Goal: Navigation & Orientation: Find specific page/section

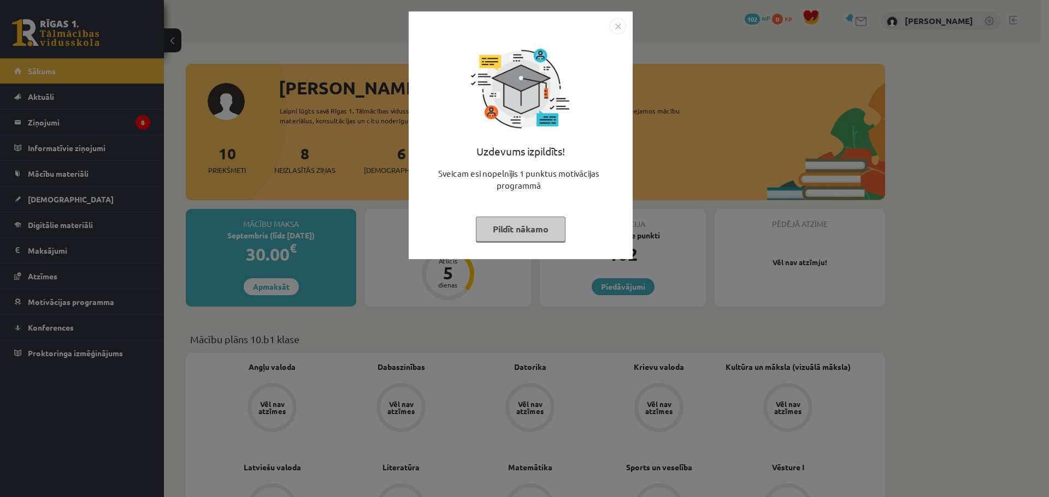
click at [543, 233] on button "Pildīt nākamo" at bounding box center [521, 229] width 90 height 25
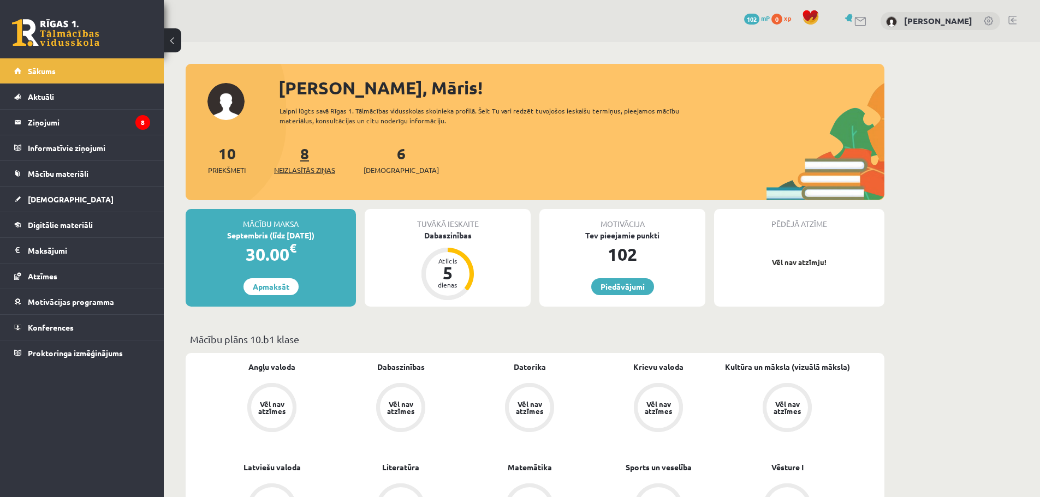
click at [307, 155] on link "8 Neizlasītās ziņas" at bounding box center [304, 160] width 61 height 32
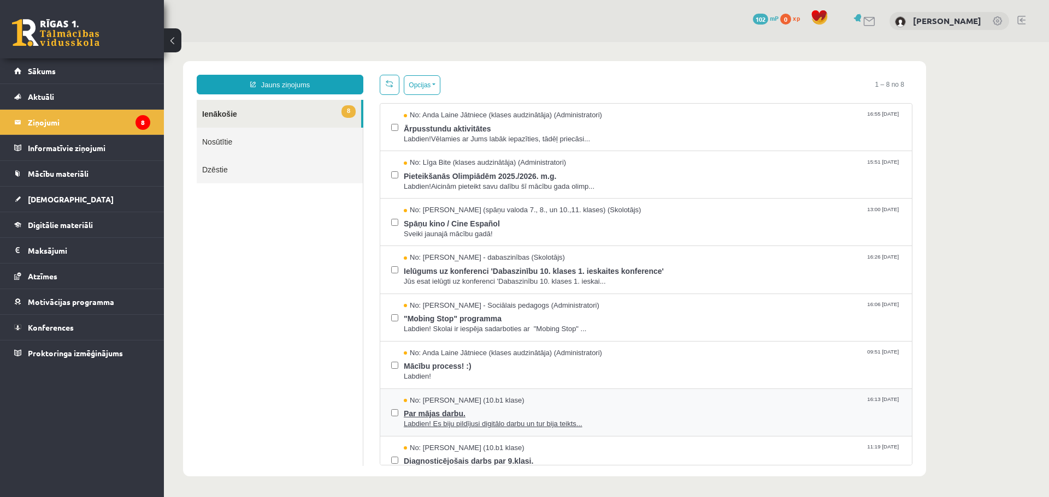
click at [446, 411] on span "Par mājas darbu." at bounding box center [652, 413] width 497 height 14
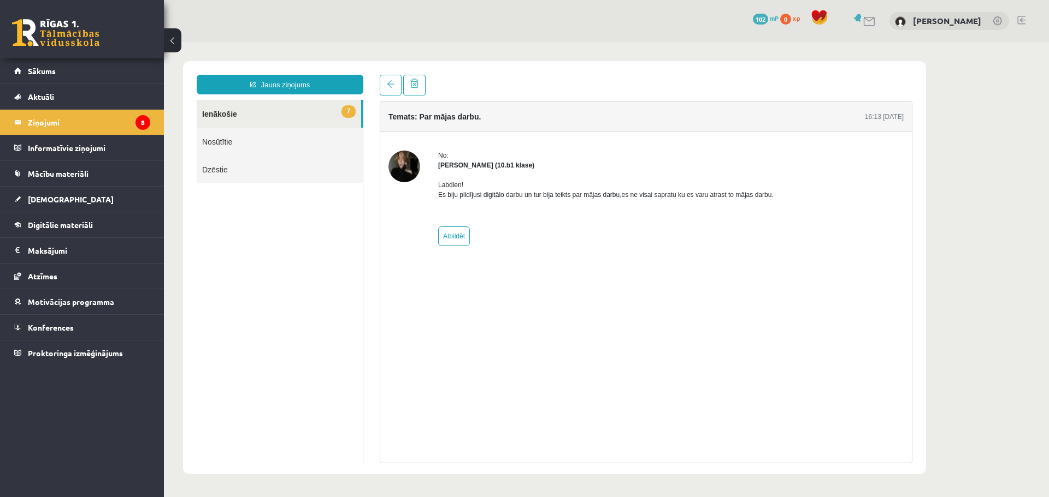
click at [446, 411] on div "Temats: Par mājas darbu. 16:13 03/09/2025 No: Madara Andersone (10.b1 klase) La…" at bounding box center [646, 282] width 532 height 363
click at [278, 119] on link "7 Ienākošie" at bounding box center [279, 114] width 164 height 28
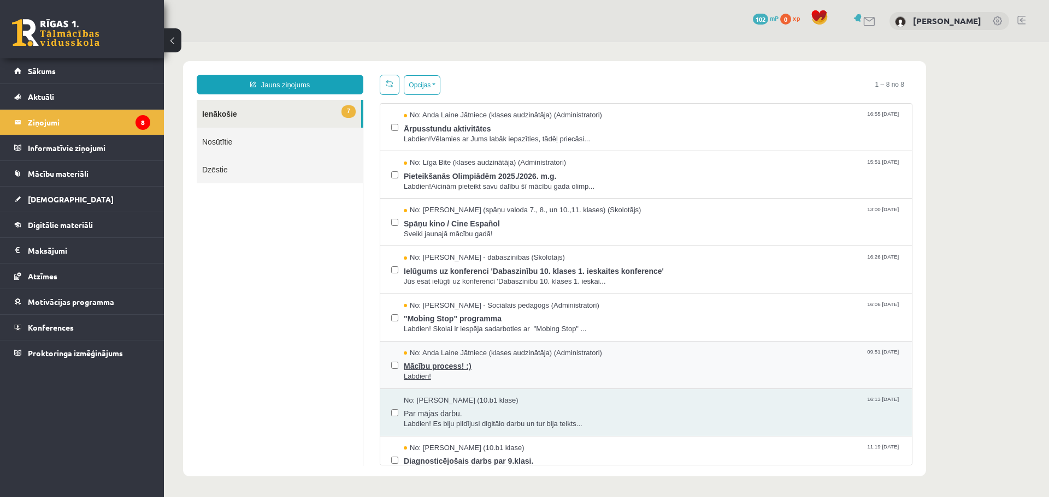
click at [464, 355] on span "No: Anda Laine Jātniece (klases audzinātāja) (Administratori)" at bounding box center [503, 353] width 198 height 10
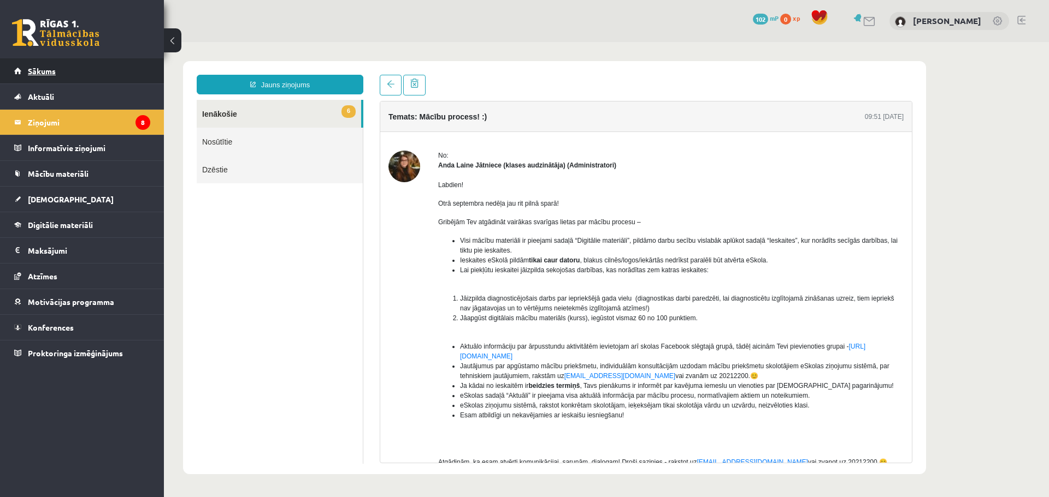
click at [55, 80] on link "Sākums" at bounding box center [82, 70] width 136 height 25
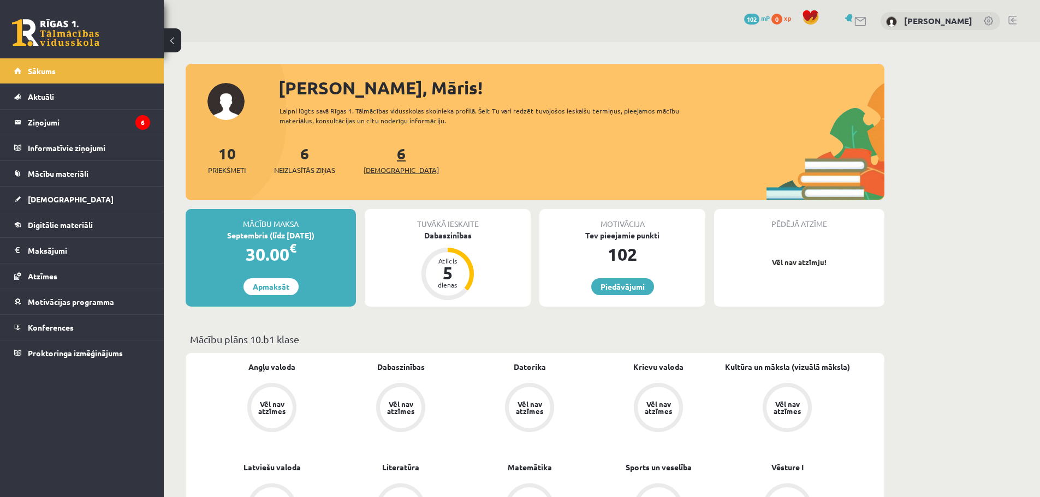
click at [379, 168] on span "[DEMOGRAPHIC_DATA]" at bounding box center [401, 170] width 75 height 11
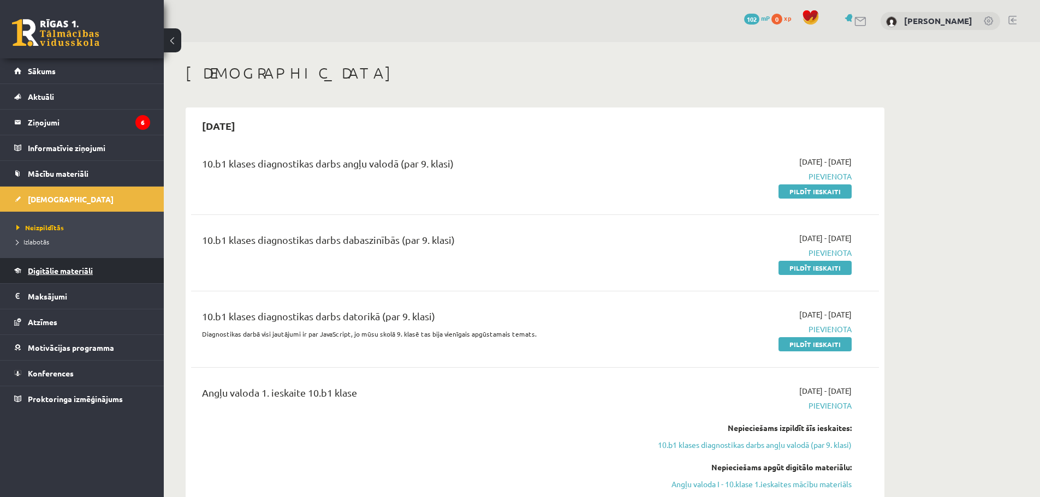
click at [61, 267] on span "Digitālie materiāli" at bounding box center [60, 271] width 65 height 10
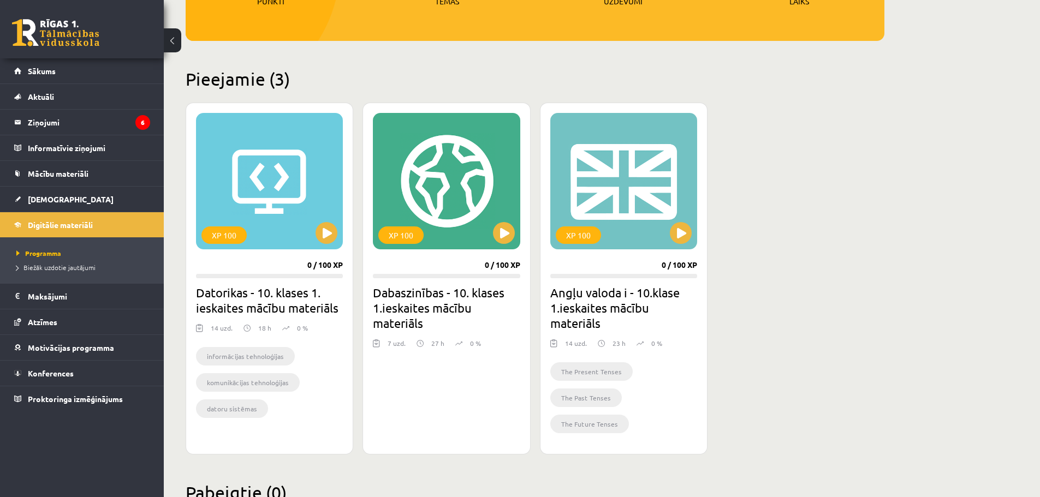
scroll to position [250, 0]
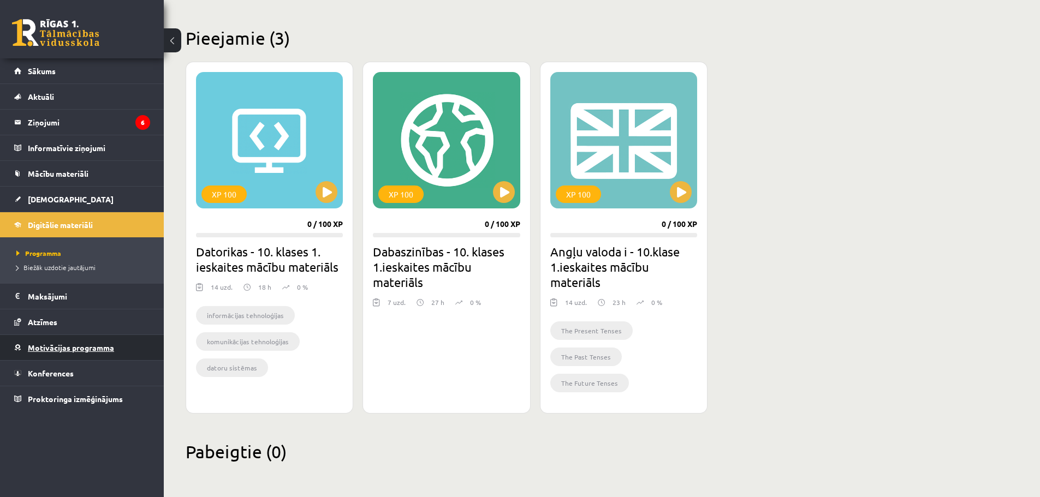
click at [52, 347] on span "Motivācijas programma" at bounding box center [71, 348] width 86 height 10
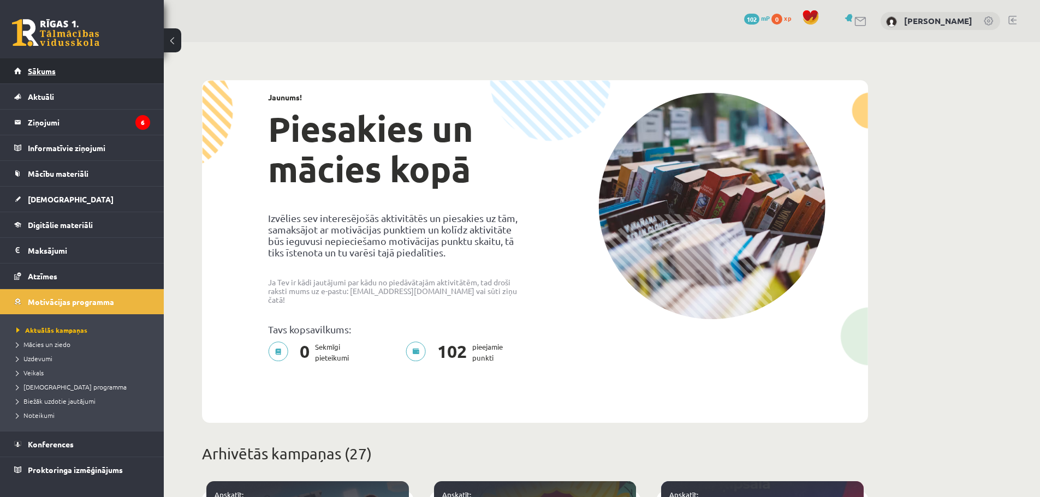
click at [42, 66] on link "Sākums" at bounding box center [82, 70] width 136 height 25
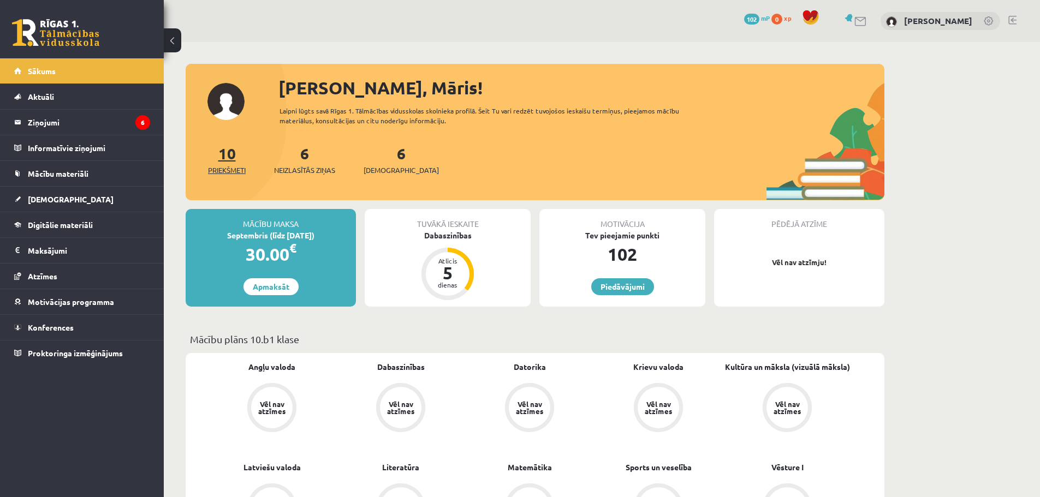
click at [225, 159] on link "10 Priekšmeti" at bounding box center [227, 160] width 38 height 32
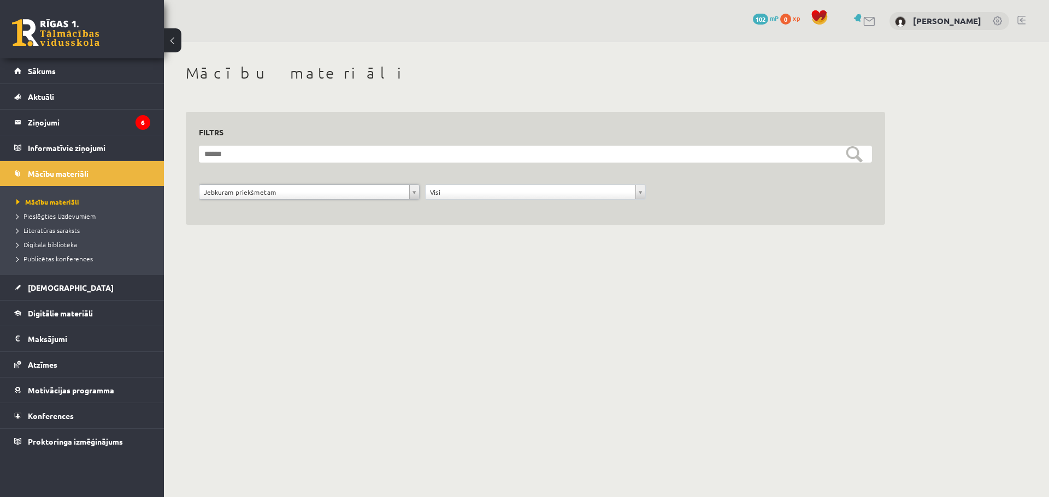
drag, startPoint x: 109, startPoint y: 28, endPoint x: 101, endPoint y: 36, distance: 11.2
